Goal: Task Accomplishment & Management: Use online tool/utility

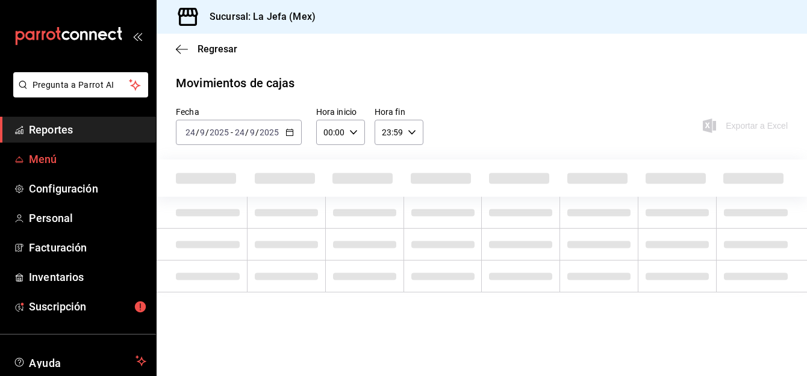
click at [54, 157] on span "Menú" at bounding box center [87, 159] width 117 height 16
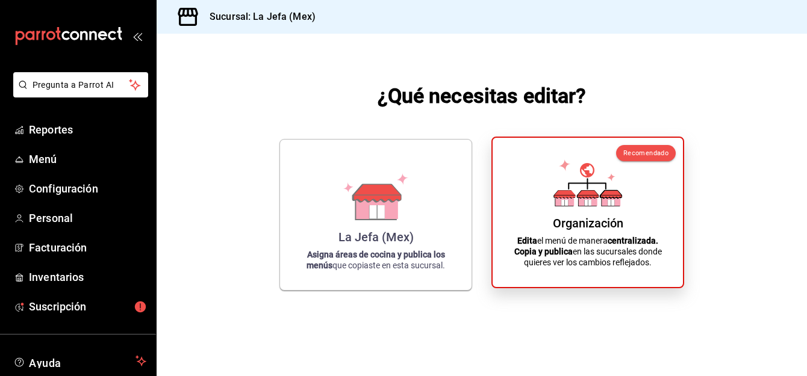
click at [600, 218] on div "Organización" at bounding box center [588, 223] width 70 height 14
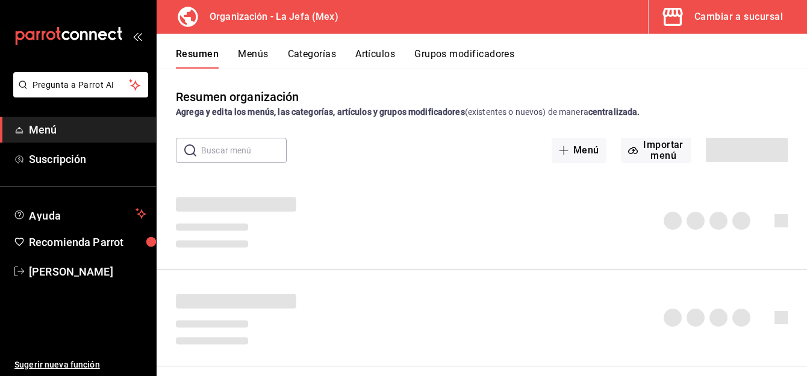
click at [366, 52] on button "Artículos" at bounding box center [375, 58] width 40 height 20
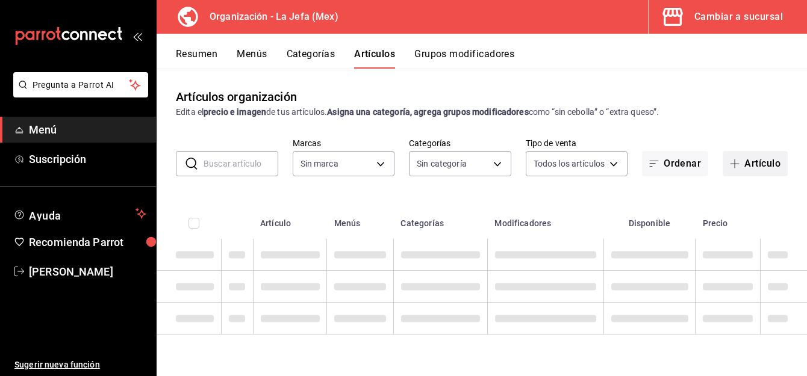
click at [753, 163] on button "Artículo" at bounding box center [755, 163] width 65 height 25
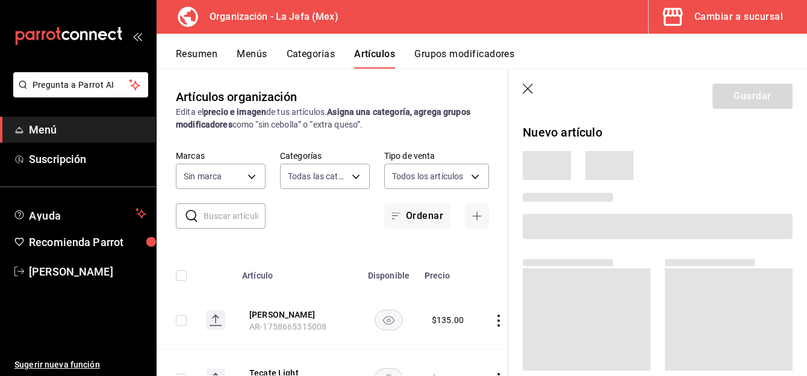
type input "058dbf38-10d5-49e9-8196-fe3ae280a5cc,5d70752b-b594-4e4c-bf8e-a7aab686035c,1f52b…"
type input "50befb75-0fe5-4750-904c-e3b126ae6c81"
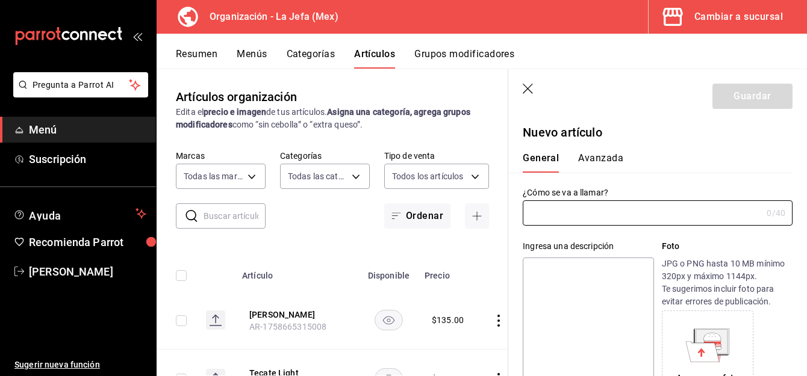
type input "AR-1758840536064"
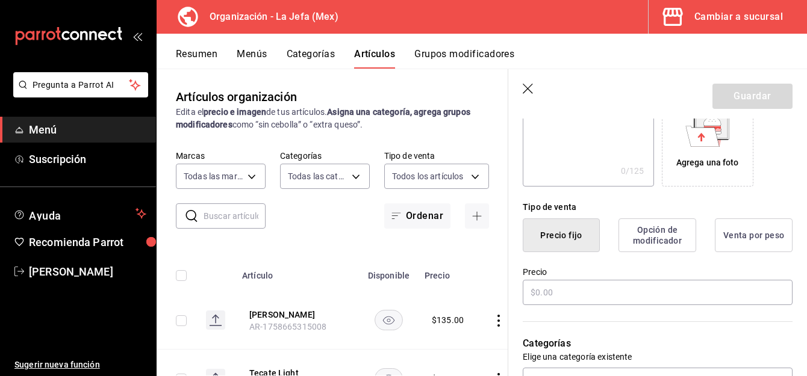
scroll to position [217, 0]
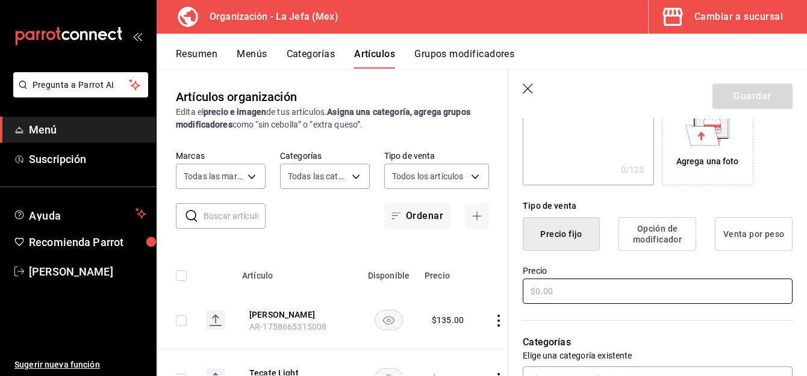
type input "[PERSON_NAME]"
click at [605, 294] on input "text" at bounding box center [658, 291] width 270 height 25
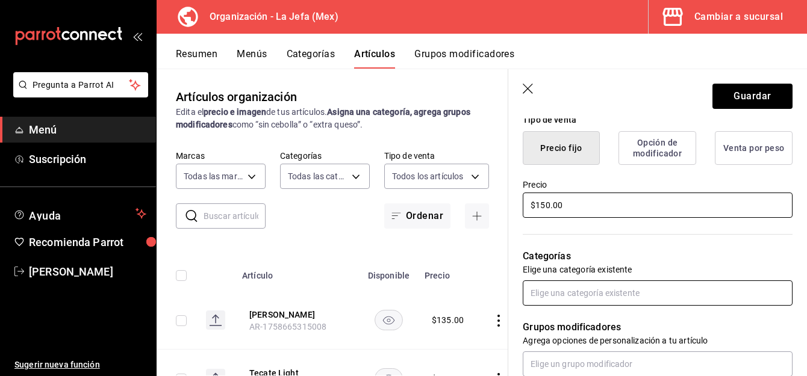
type input "$150.00"
click at [588, 289] on input "text" at bounding box center [658, 293] width 270 height 25
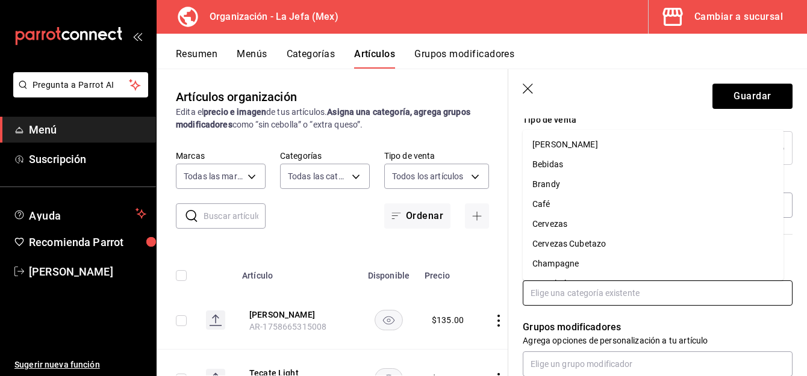
type input "o"
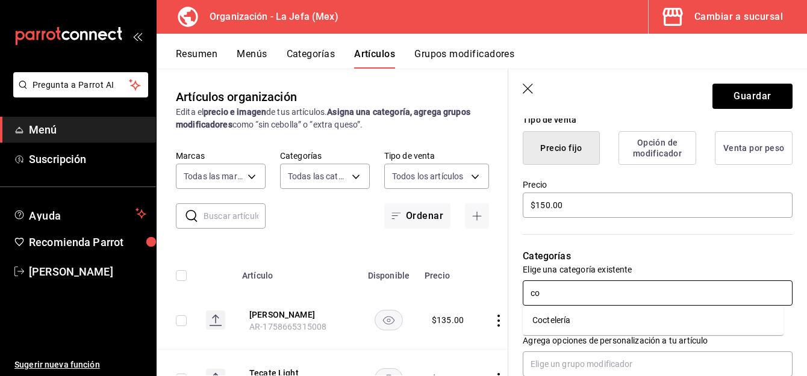
type input "coc"
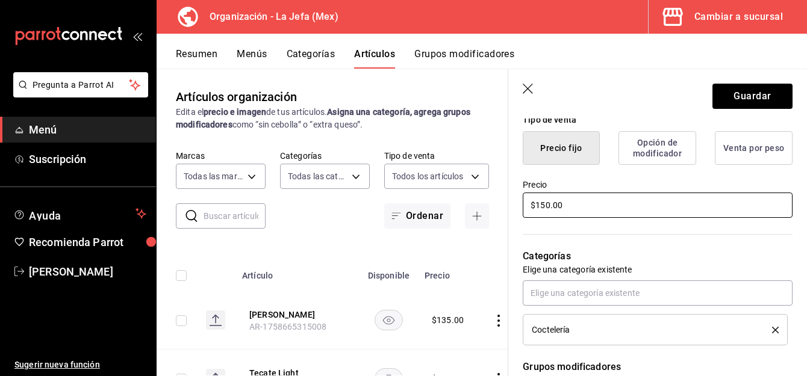
click at [544, 210] on input "$150.00" at bounding box center [658, 205] width 270 height 25
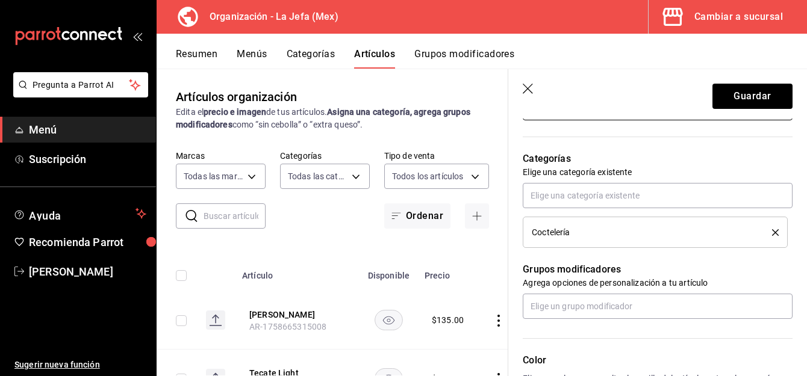
scroll to position [406, 0]
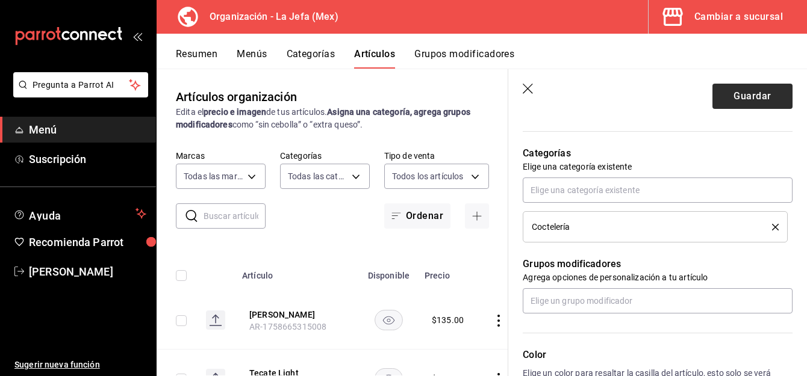
type input "$165.00"
click at [724, 95] on button "Guardar" at bounding box center [752, 96] width 80 height 25
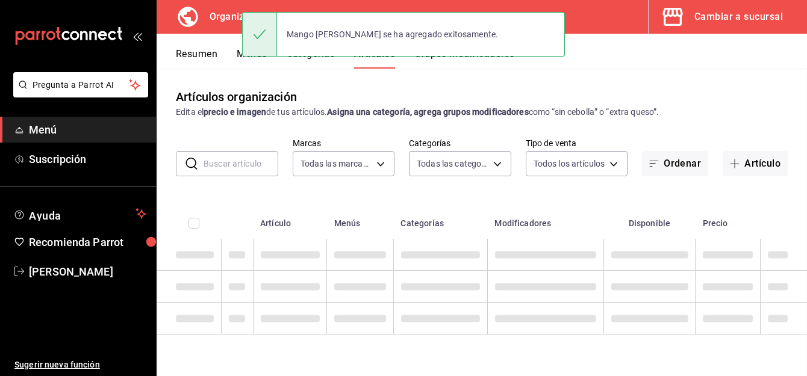
click at [241, 54] on button "Menús" at bounding box center [252, 58] width 30 height 20
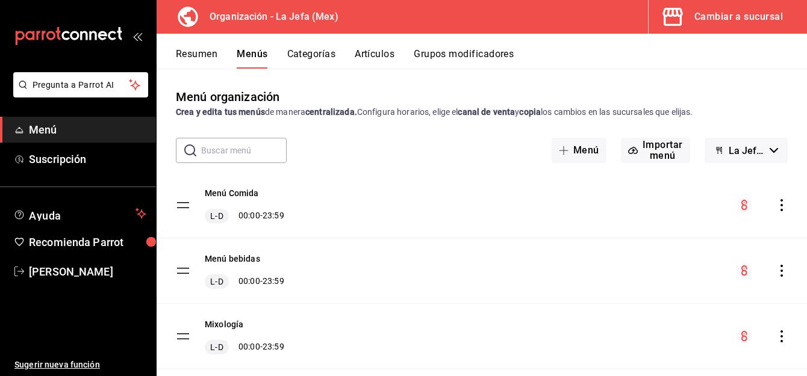
click at [776, 274] on icon "actions" at bounding box center [782, 271] width 12 height 12
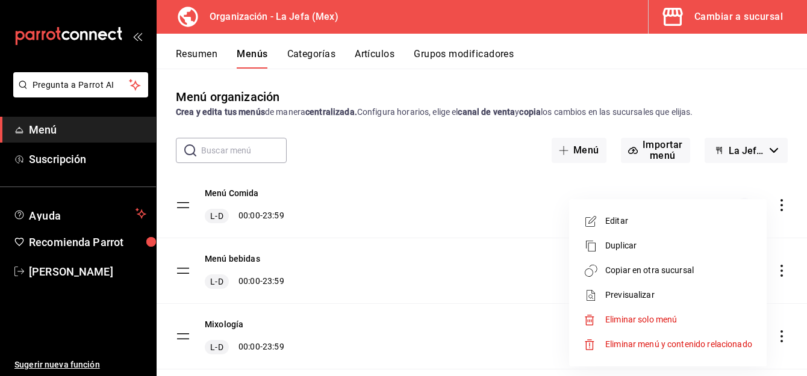
click at [698, 267] on span "Copiar en otra sucursal" at bounding box center [678, 270] width 147 height 13
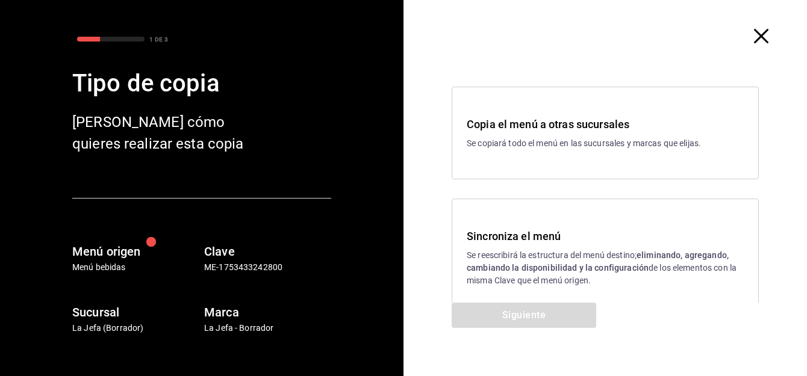
click at [504, 240] on h3 "Sincroniza el menú" at bounding box center [605, 236] width 277 height 16
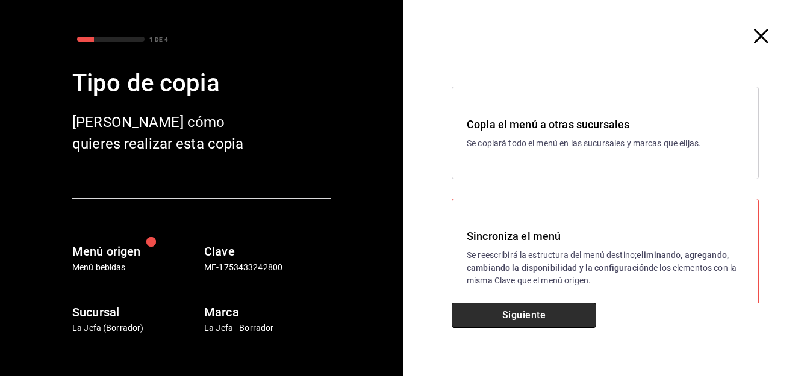
click at [527, 314] on button "Siguiente" at bounding box center [524, 315] width 145 height 25
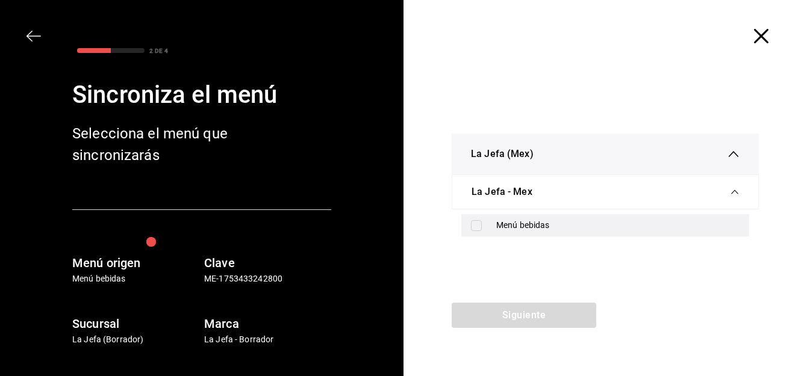
click at [476, 224] on input "checkbox" at bounding box center [476, 225] width 11 height 11
checkbox input "true"
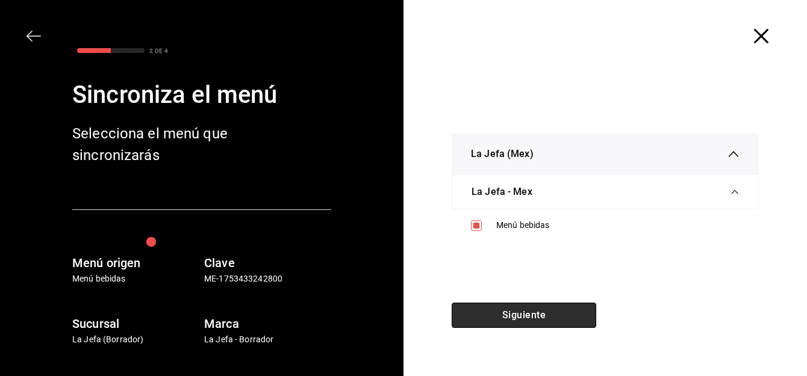
click at [501, 305] on button "Siguiente" at bounding box center [524, 315] width 145 height 25
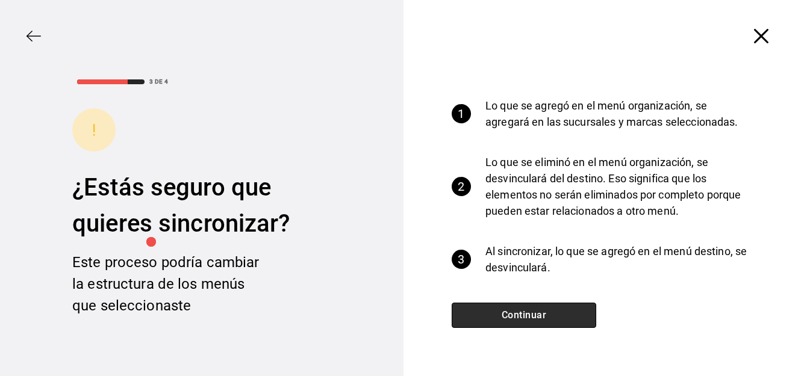
click at [502, 308] on button "Continuar" at bounding box center [524, 315] width 145 height 25
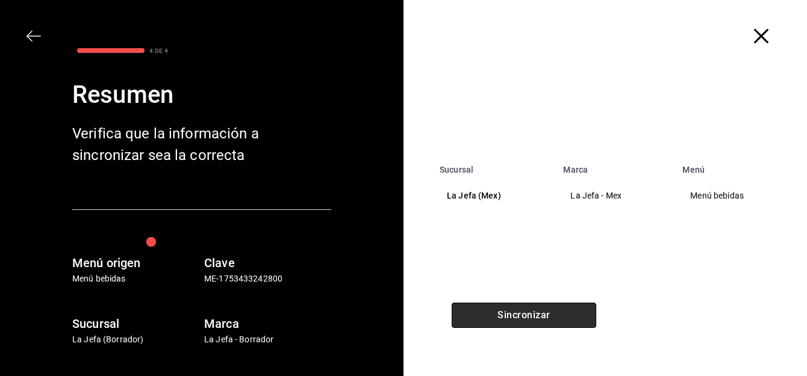
click at [502, 308] on button "Sincronizar" at bounding box center [524, 315] width 145 height 25
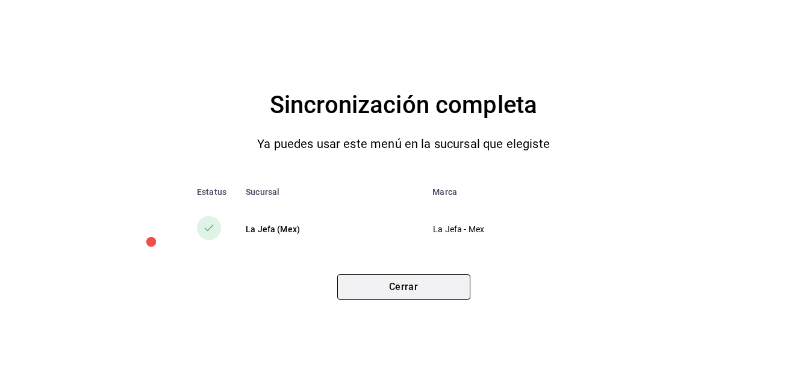
click at [441, 288] on button "Cerrar" at bounding box center [403, 287] width 133 height 25
